Goal: Transaction & Acquisition: Subscribe to service/newsletter

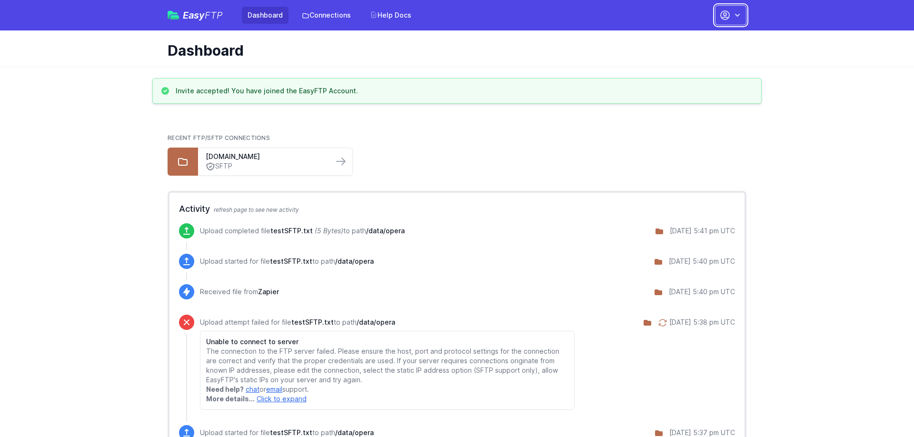
click at [736, 15] on icon "button" at bounding box center [737, 15] width 5 height 3
click at [692, 39] on link "Account Settings" at bounding box center [700, 39] width 91 height 17
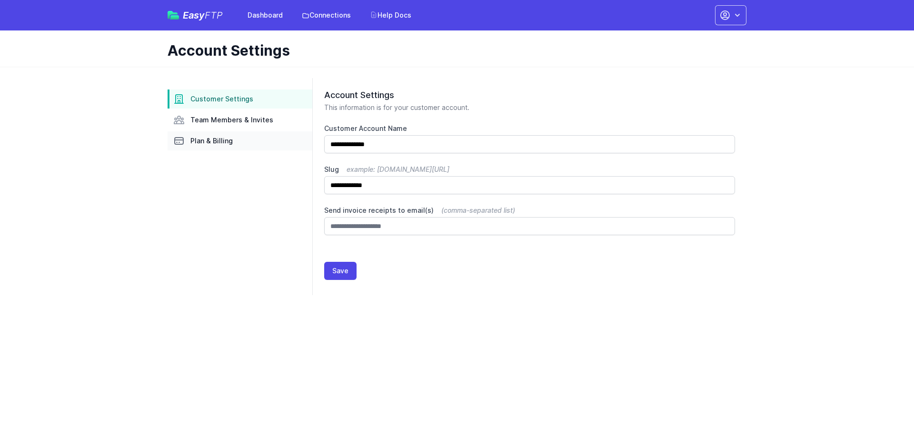
click at [203, 146] on link "Plan & Billing" at bounding box center [239, 140] width 145 height 19
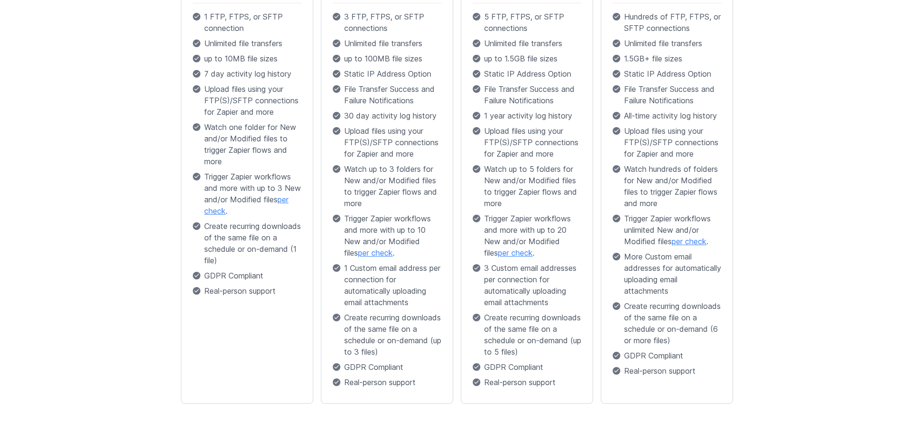
scroll to position [97, 0]
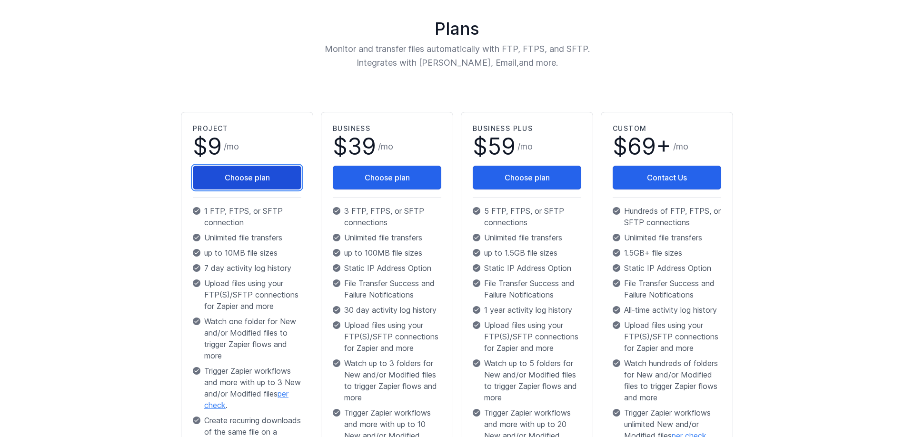
click at [250, 173] on button "Choose plan" at bounding box center [247, 178] width 108 height 24
